Goal: Find specific page/section

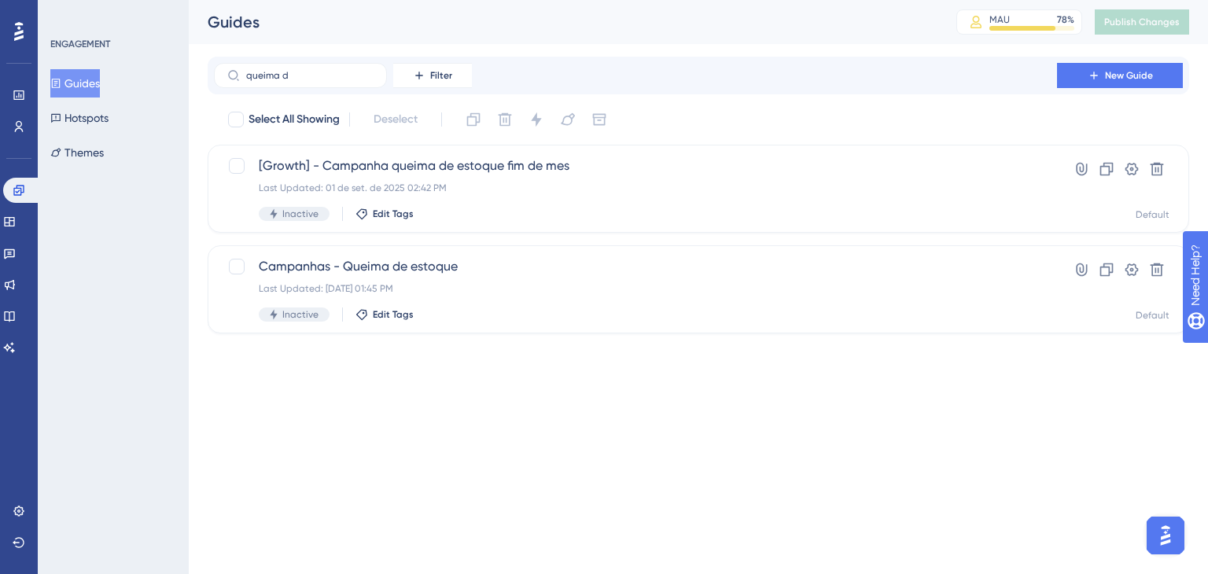
type input "queima de"
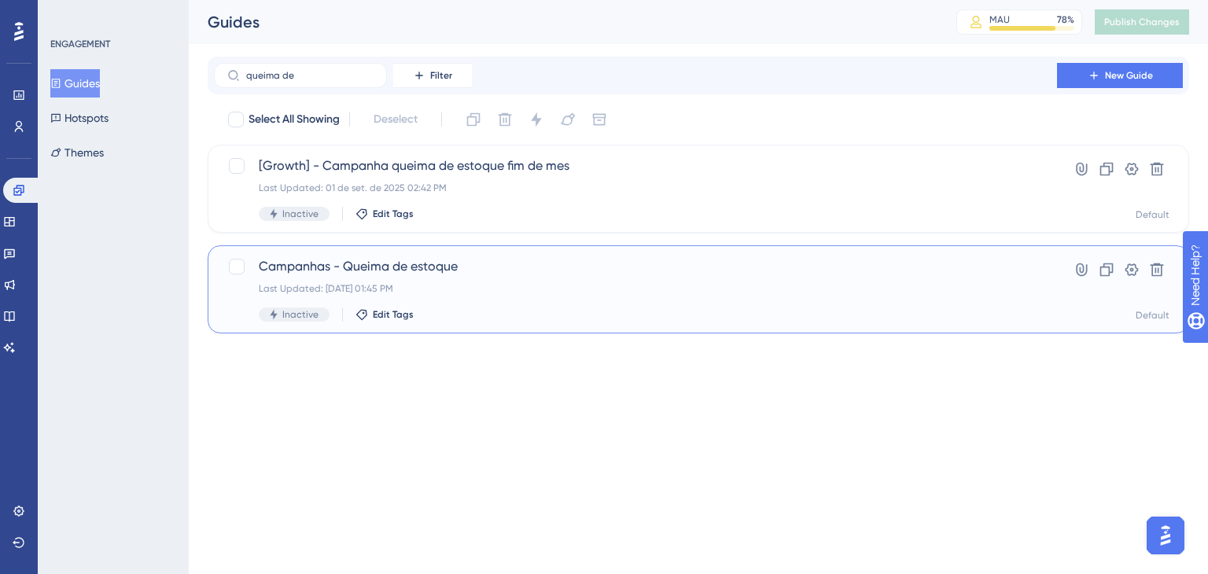
click at [436, 279] on div "Campanhas - Queima de estoque Last Updated: 01 de jul. de 2025 01:45 PM Inactiv…" at bounding box center [635, 289] width 753 height 64
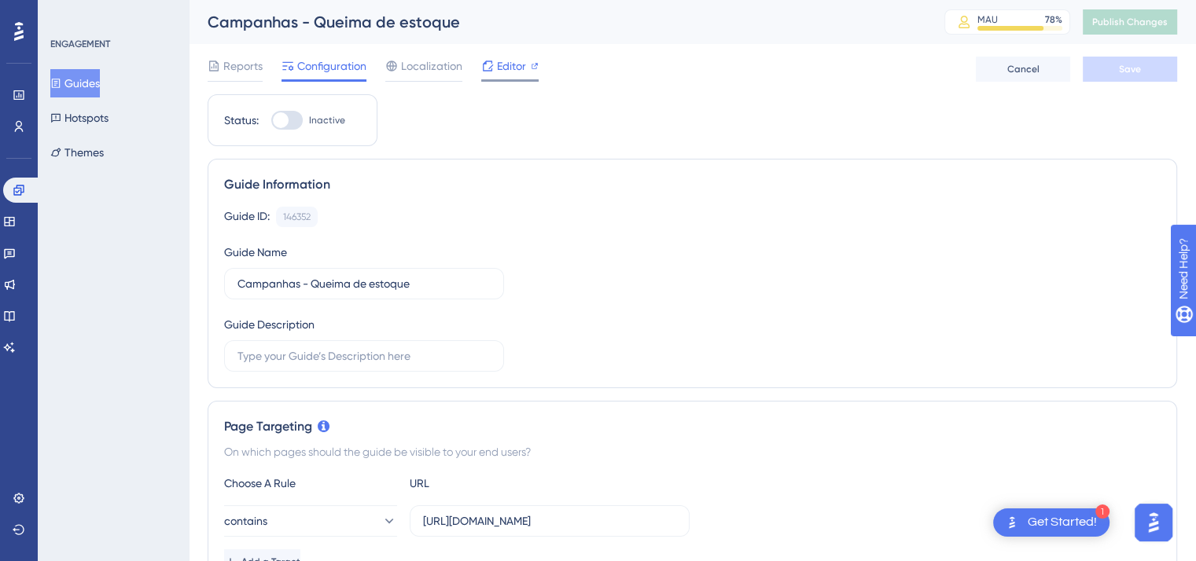
click at [520, 75] on span "Editor" at bounding box center [511, 66] width 29 height 19
